Goal: Task Accomplishment & Management: Manage account settings

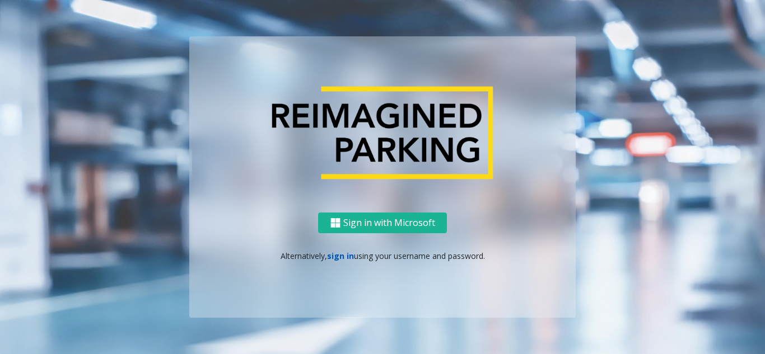
click at [340, 252] on link "sign in" at bounding box center [340, 256] width 27 height 11
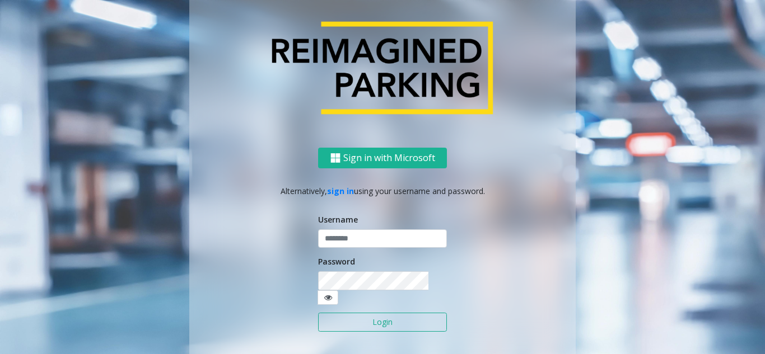
click at [340, 226] on label "Username" at bounding box center [338, 220] width 40 height 12
click at [336, 238] on input "text" at bounding box center [382, 238] width 129 height 19
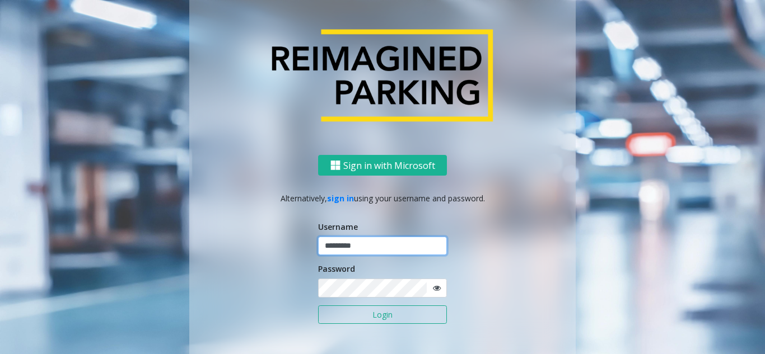
type input "*********"
click at [318, 306] on button "Login" at bounding box center [382, 315] width 129 height 19
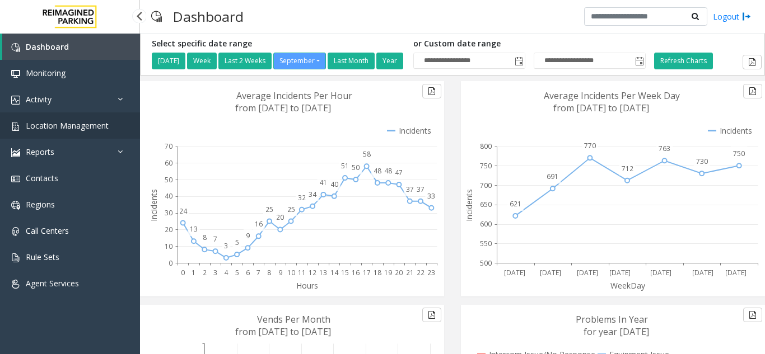
click at [96, 119] on link "Location Management" at bounding box center [70, 126] width 140 height 26
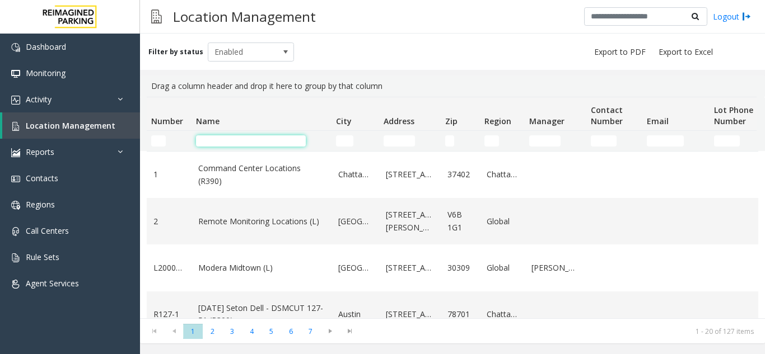
click at [253, 139] on input "Name Filter" at bounding box center [251, 140] width 110 height 11
click at [241, 142] on input "Name Filter" at bounding box center [251, 140] width 110 height 11
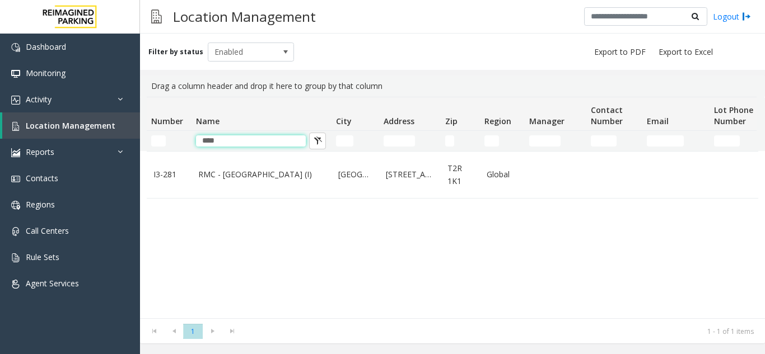
type input "****"
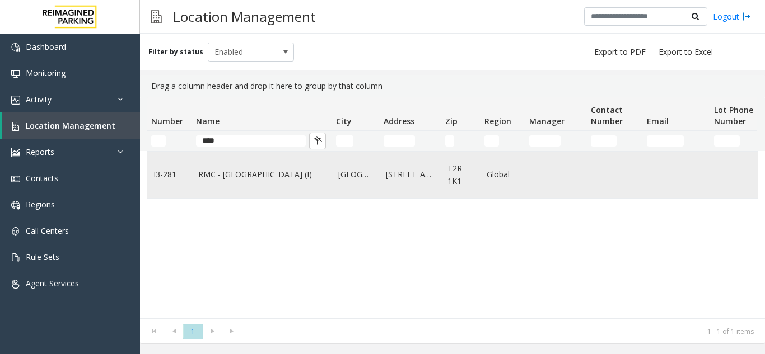
click at [211, 169] on link "RMC - [GEOGRAPHIC_DATA] (I)" at bounding box center [261, 174] width 126 height 12
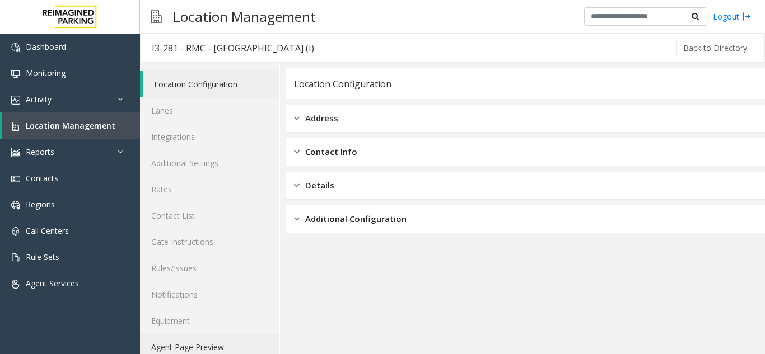
click at [176, 346] on link "Agent Page Preview" at bounding box center [209, 347] width 139 height 26
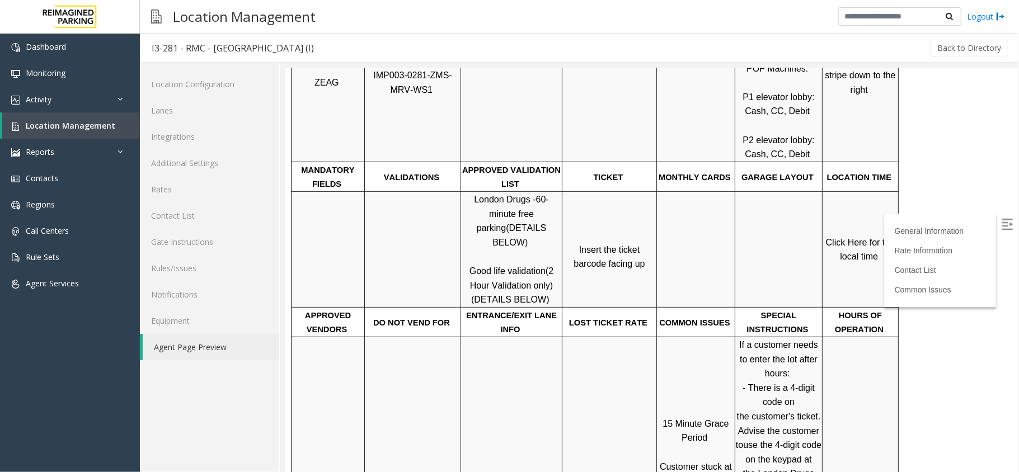
click at [764, 235] on p "Click Here for the local time" at bounding box center [860, 249] width 74 height 29
click at [764, 237] on span "Click Here for the local time" at bounding box center [862, 249] width 72 height 24
click at [185, 193] on link "Rates" at bounding box center [209, 189] width 139 height 26
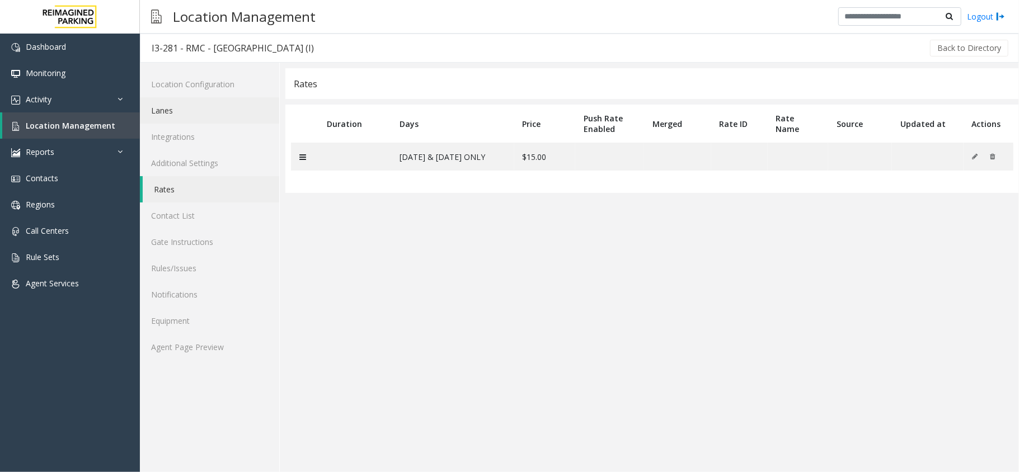
click at [184, 108] on link "Lanes" at bounding box center [209, 110] width 139 height 26
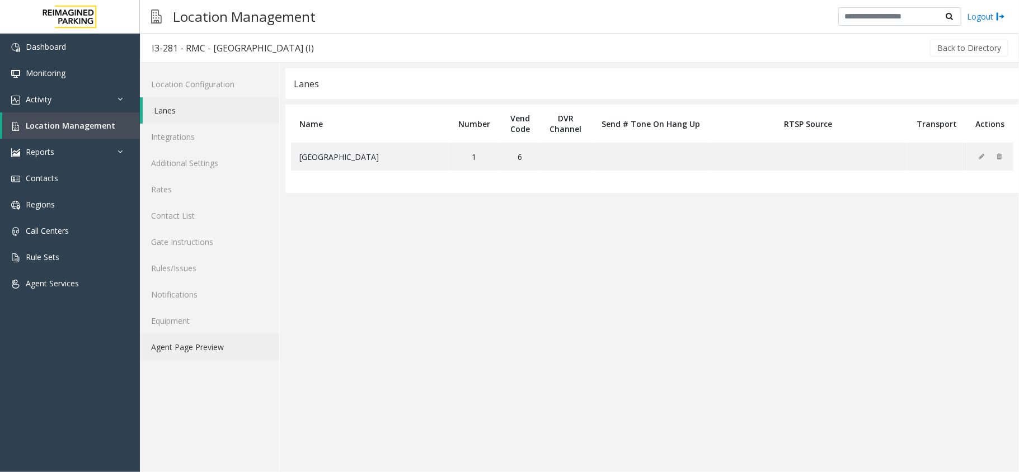
click at [171, 338] on link "Agent Page Preview" at bounding box center [209, 347] width 139 height 26
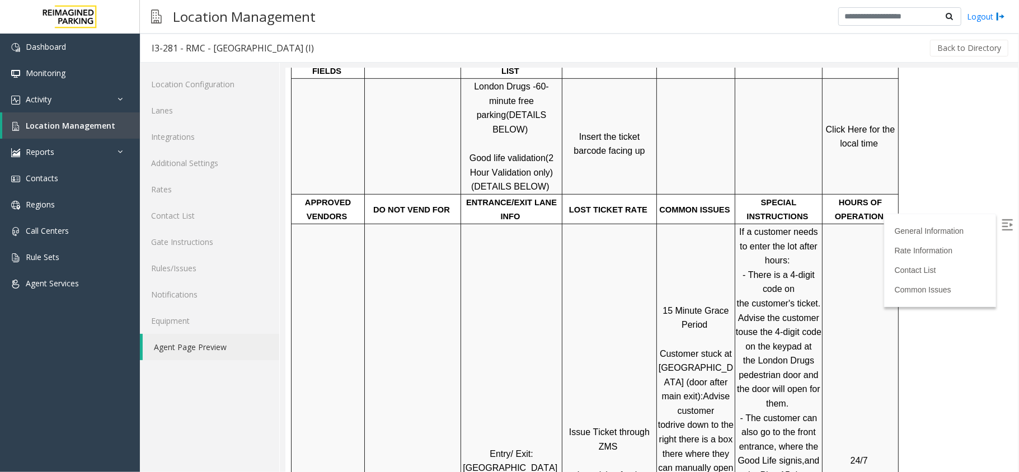
scroll to position [448, 0]
click at [764, 125] on span "Click Here for the local time" at bounding box center [862, 137] width 72 height 24
